Goal: Contribute content: Add original content to the website for others to see

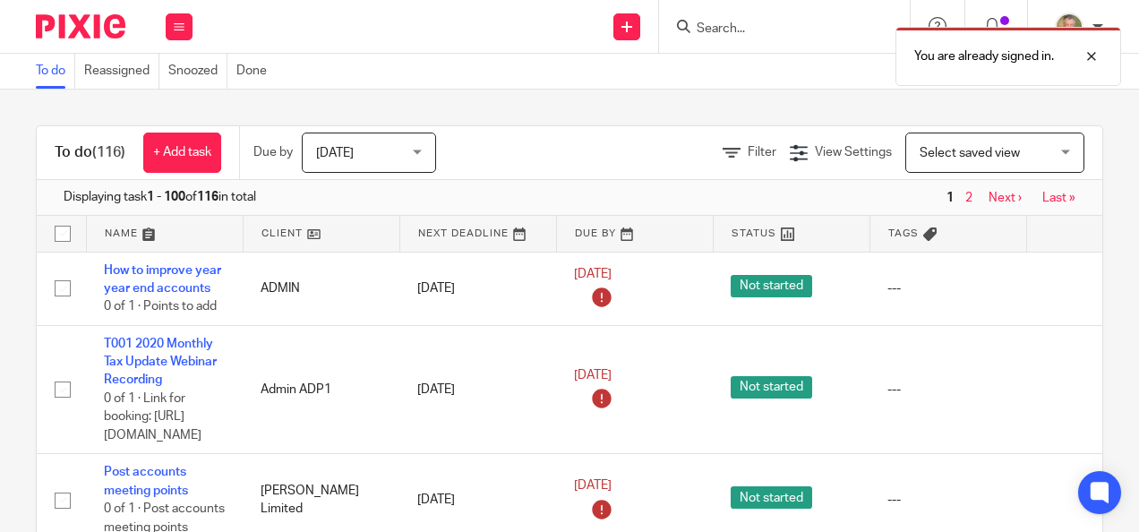
click at [747, 29] on div "You are already signed in." at bounding box center [844, 52] width 551 height 68
click at [722, 27] on div "You are already signed in." at bounding box center [844, 52] width 551 height 68
click at [1094, 54] on div at bounding box center [1078, 56] width 48 height 21
click at [740, 32] on input "Search" at bounding box center [775, 29] width 161 height 16
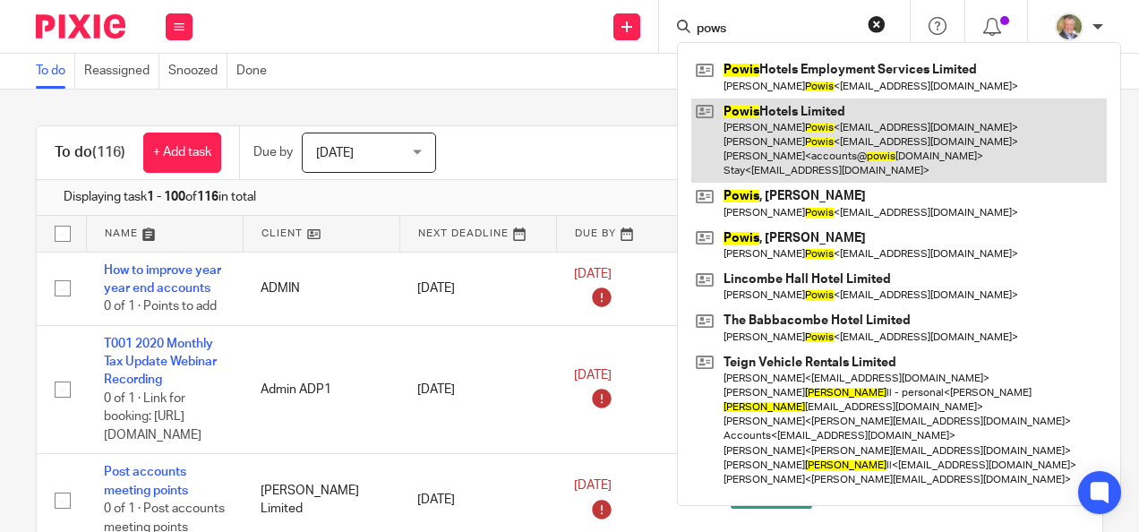
type input "pows"
click at [805, 122] on link at bounding box center [898, 140] width 415 height 85
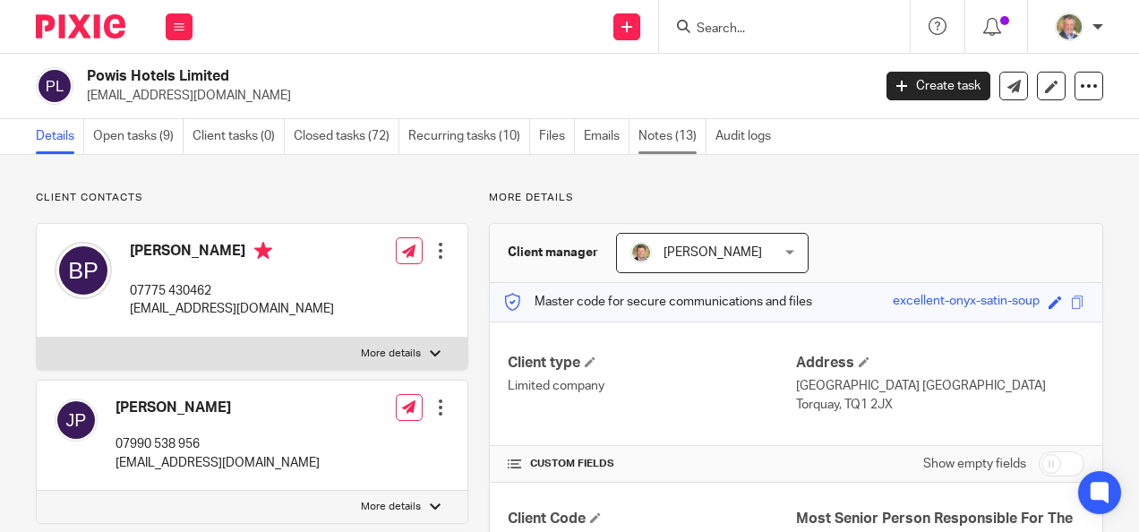
click at [670, 134] on link "Notes (13)" at bounding box center [672, 136] width 68 height 35
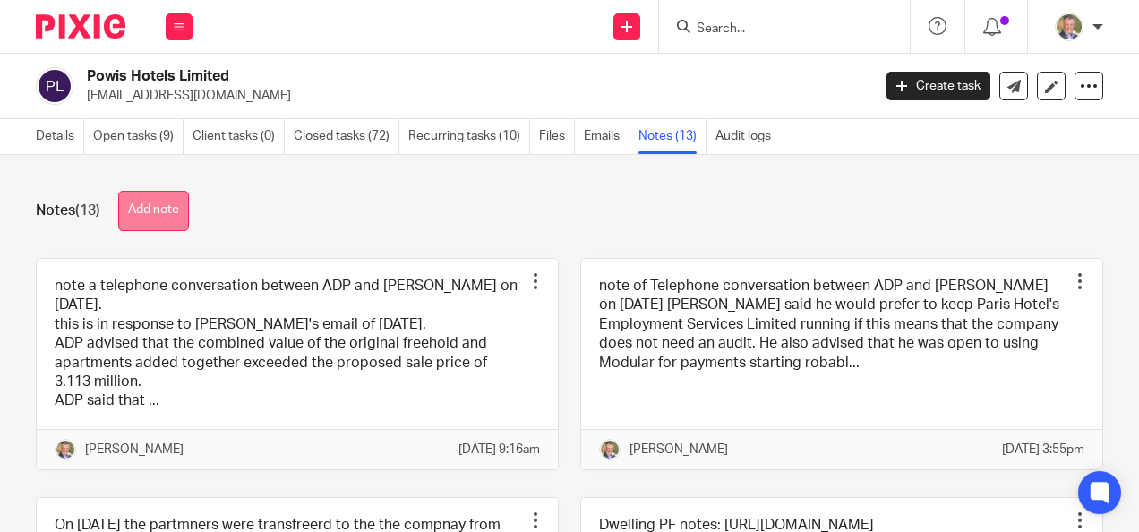
click at [150, 208] on button "Add note" at bounding box center [153, 211] width 71 height 40
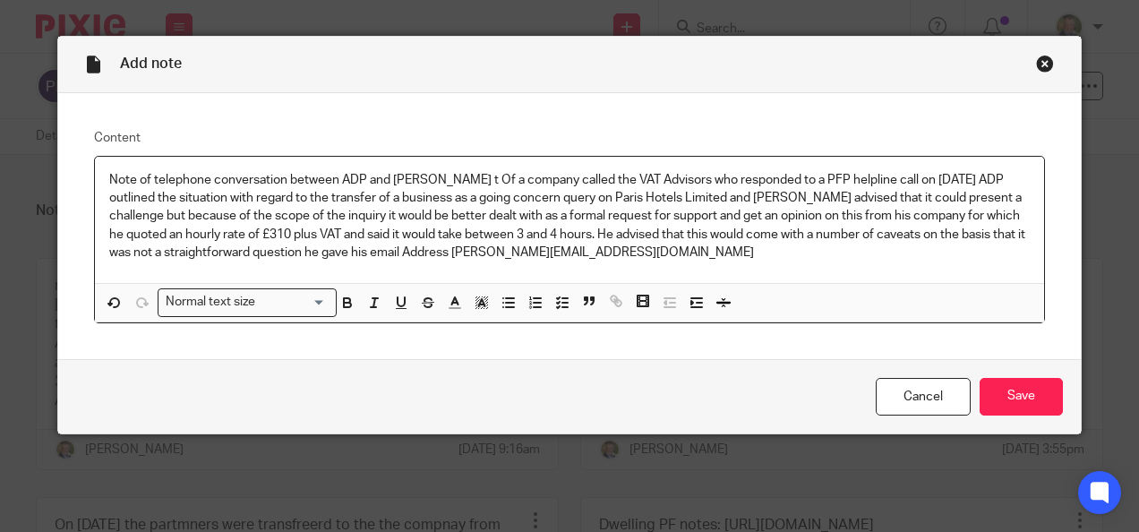
click at [516, 252] on p "Note of telephone conversation between ADP and Julian borley t Of a company cal…" at bounding box center [569, 216] width 921 height 90
click at [584, 249] on p "Note of telephone conversation between ADP and Julian borley t Of a company cal…" at bounding box center [569, 216] width 921 height 90
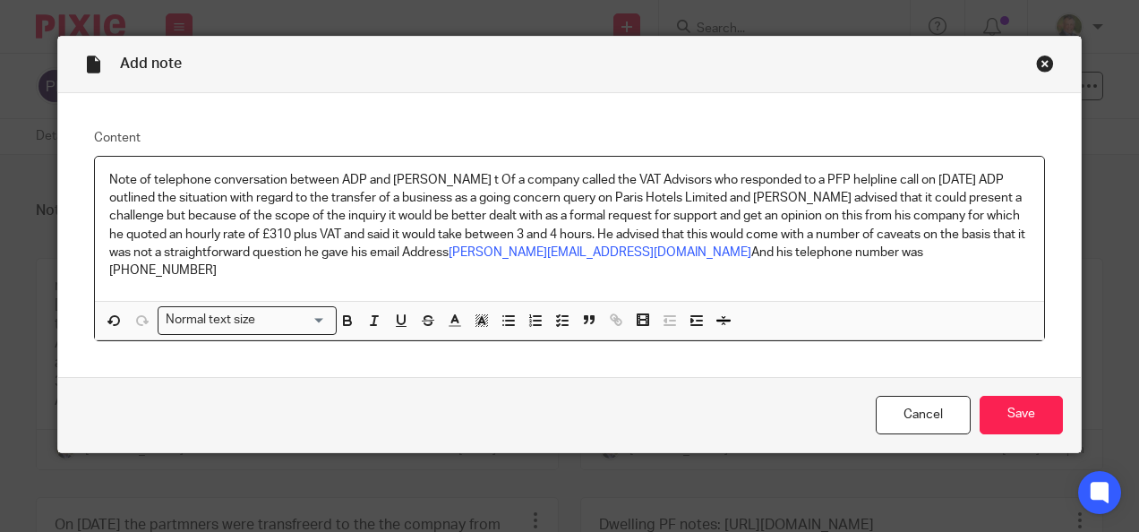
click at [1025, 220] on div "Note of telephone conversation between ADP and Julian borley t Of a company cal…" at bounding box center [570, 229] width 950 height 145
click at [1022, 218] on p "Note of telephone conversation between ADP and Julian borley t Of a company cal…" at bounding box center [569, 225] width 921 height 109
click at [1019, 217] on p "Note of telephone conversation between ADP and Julian borley t Of a company cal…" at bounding box center [569, 225] width 921 height 109
click at [1016, 396] on input "Save" at bounding box center [1020, 415] width 83 height 38
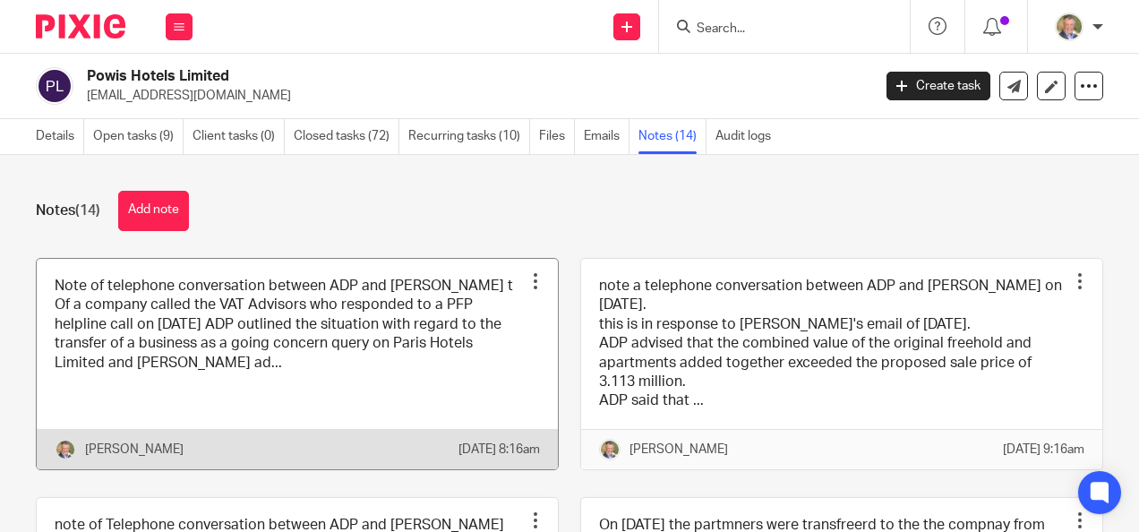
click at [309, 380] on link at bounding box center [297, 364] width 521 height 210
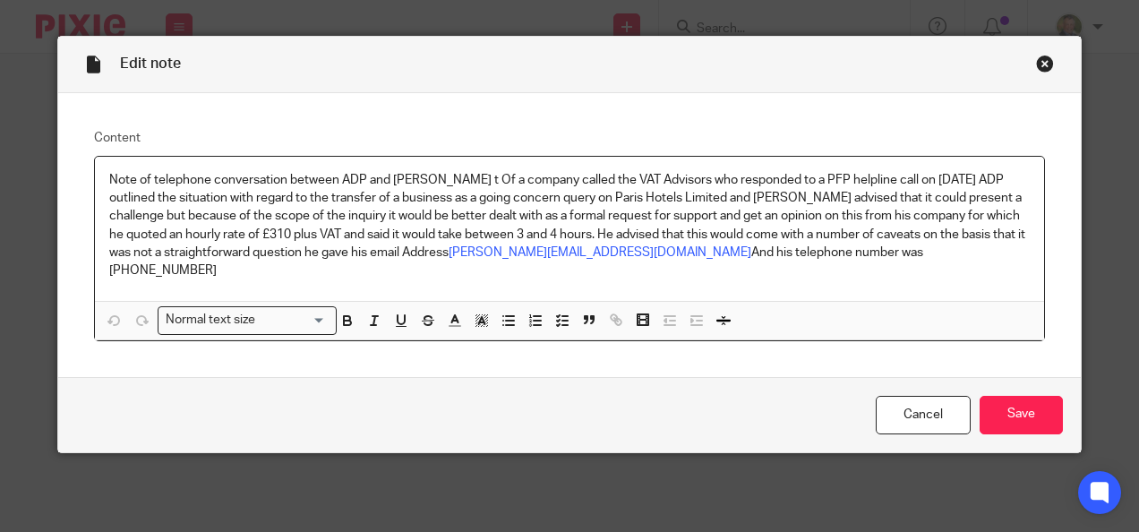
click at [857, 251] on p "Note of telephone conversation between ADP and Julian borley t Of a company cal…" at bounding box center [569, 225] width 921 height 109
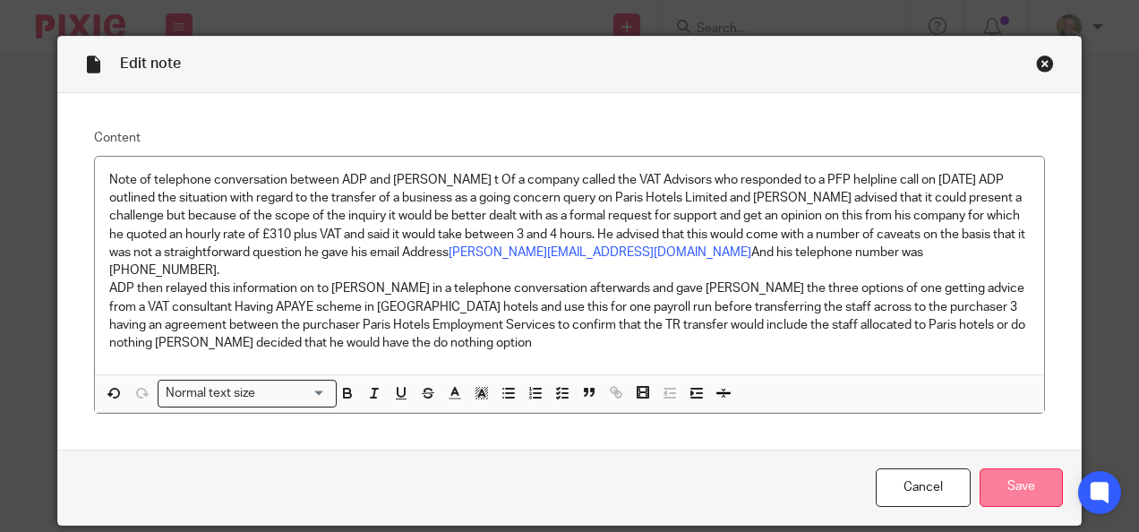
click at [1008, 468] on input "Save" at bounding box center [1020, 487] width 83 height 38
